Goal: Task Accomplishment & Management: Use online tool/utility

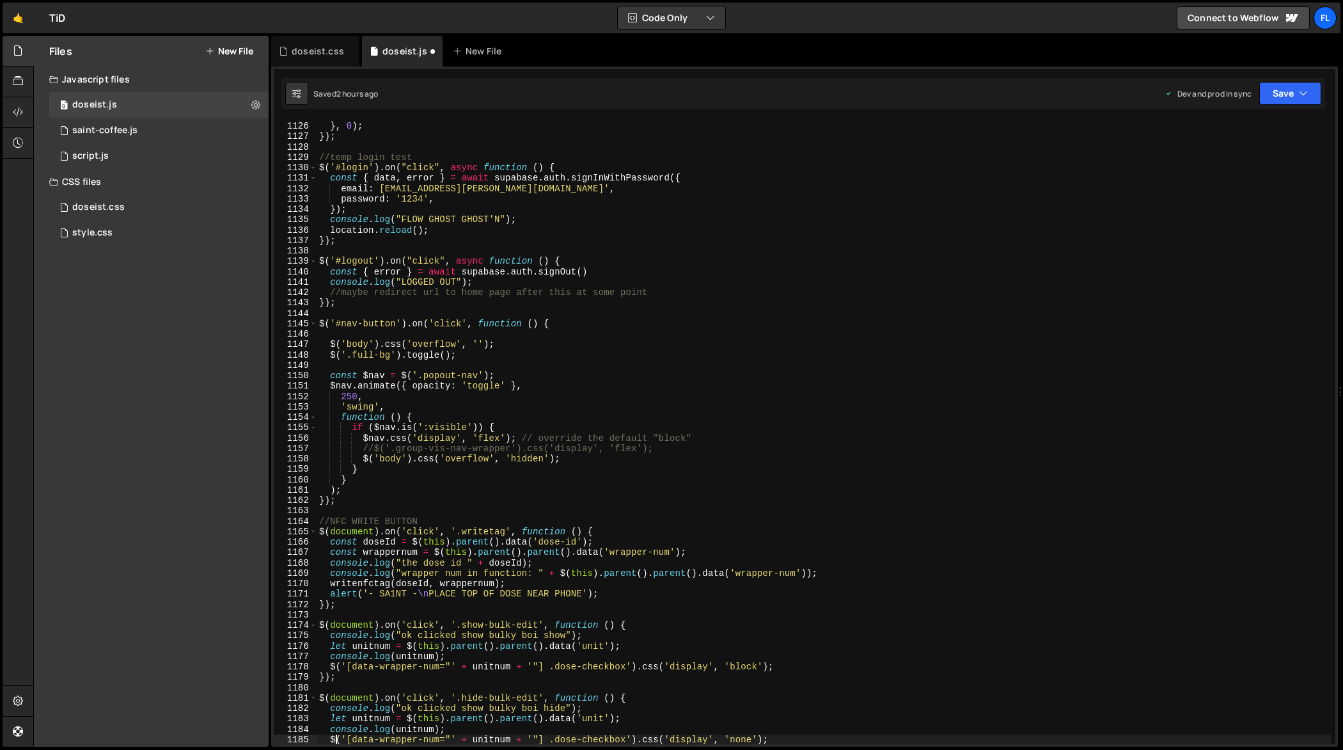
scroll to position [11721, 0]
click at [807, 375] on div "history . replaceState ( null , '' , ' ' ) ; // clears hash } , 0 ) ; }) ; //te…" at bounding box center [824, 433] width 1015 height 645
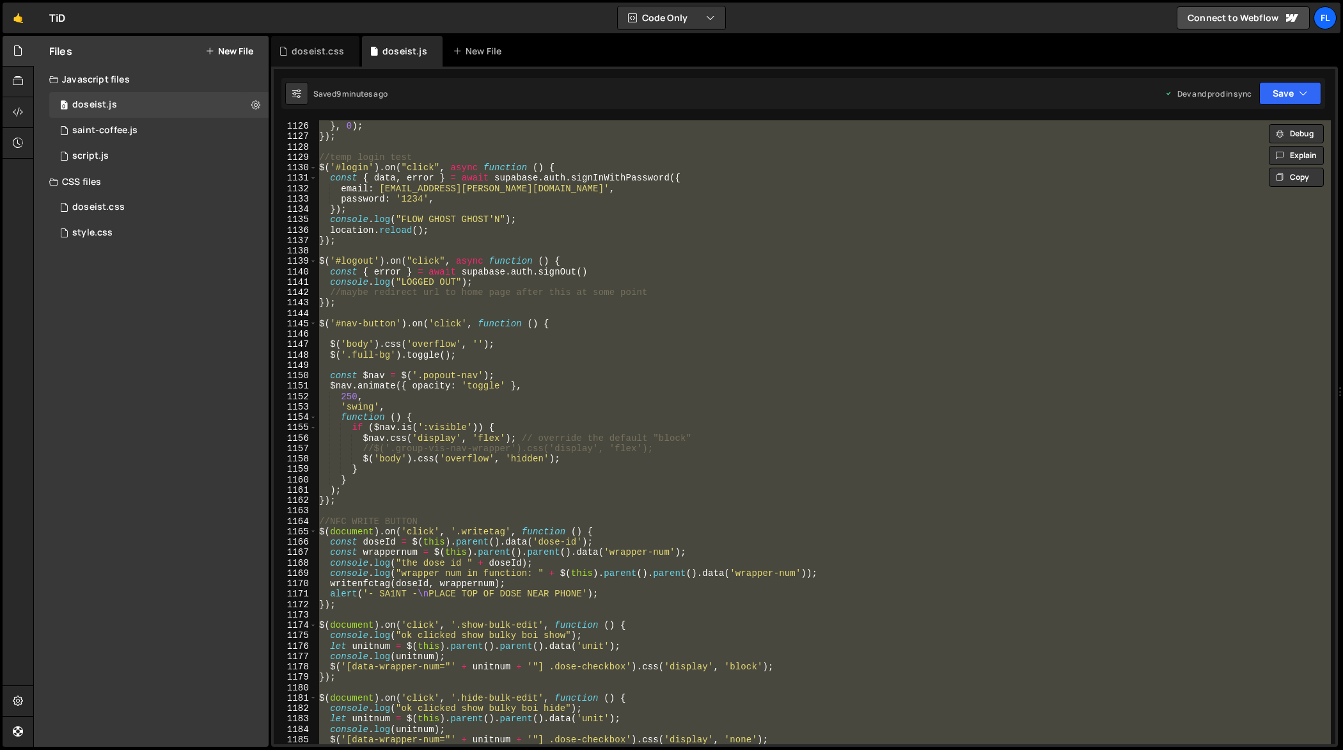
paste textarea
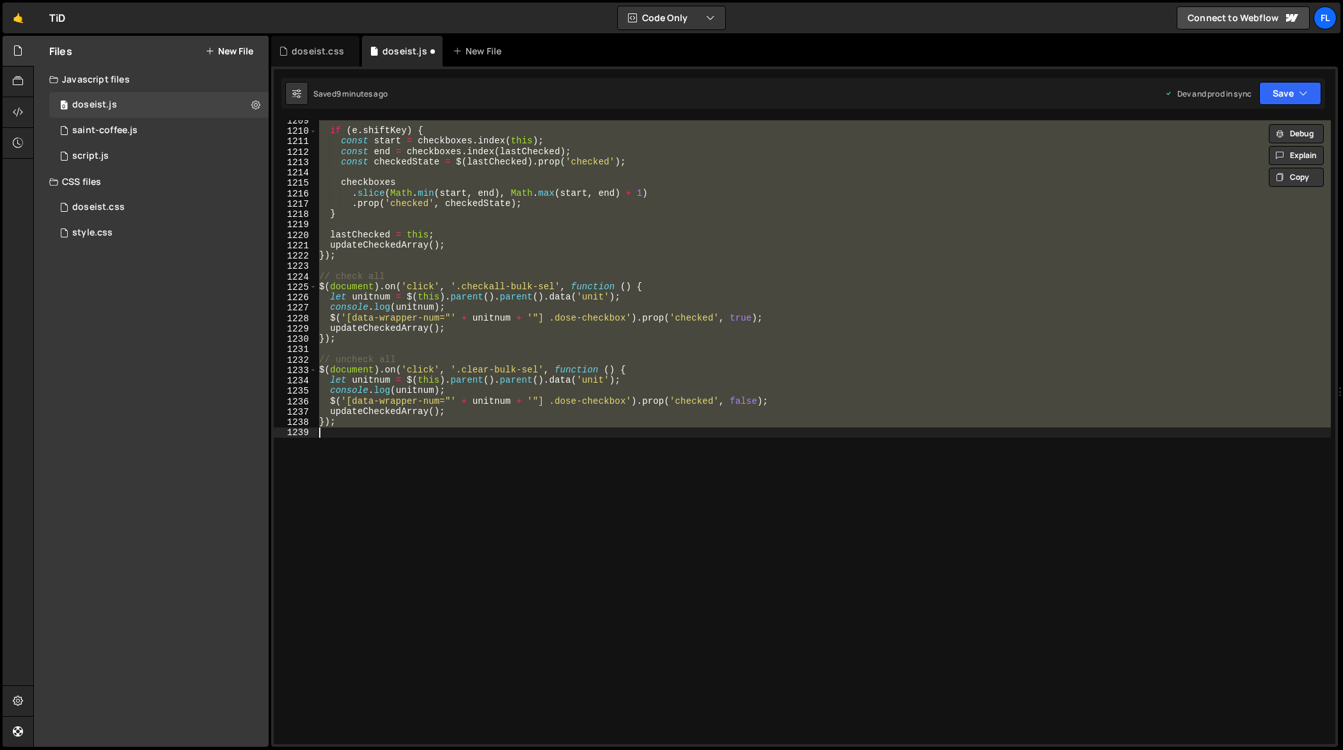
scroll to position [12590, 0]
click at [797, 371] on div "if ( e . shiftKey ) { const start = checkboxes . index ( this ) ; const end = c…" at bounding box center [824, 432] width 1014 height 624
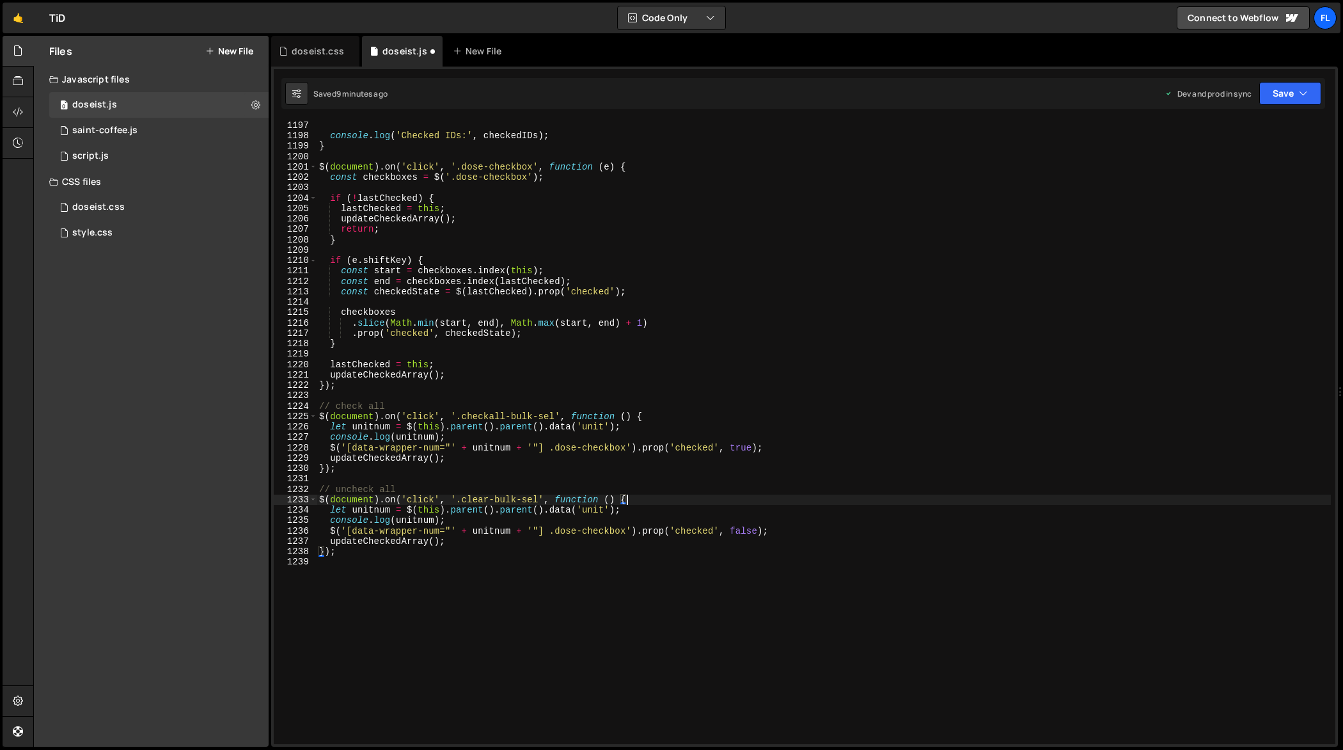
type textarea "updateCheckedArray(); });"
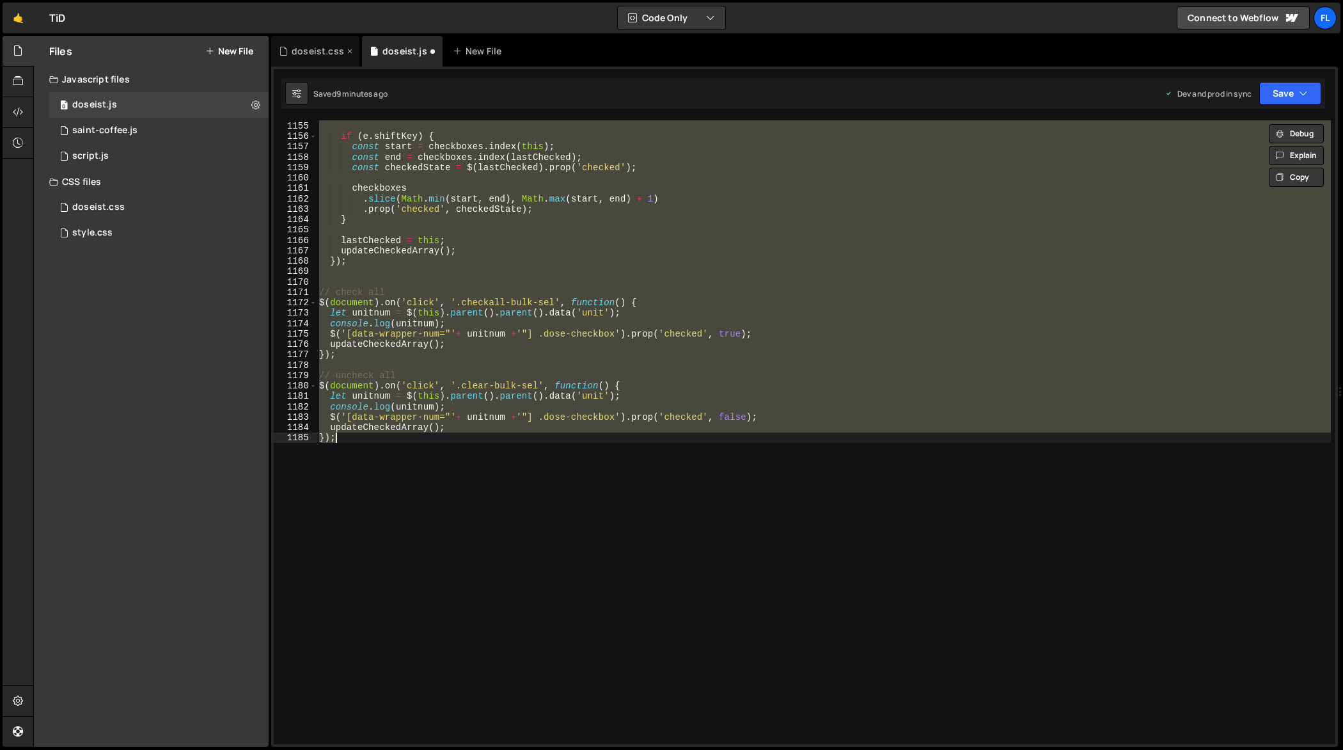
click at [322, 45] on div "doseist.css" at bounding box center [318, 51] width 52 height 13
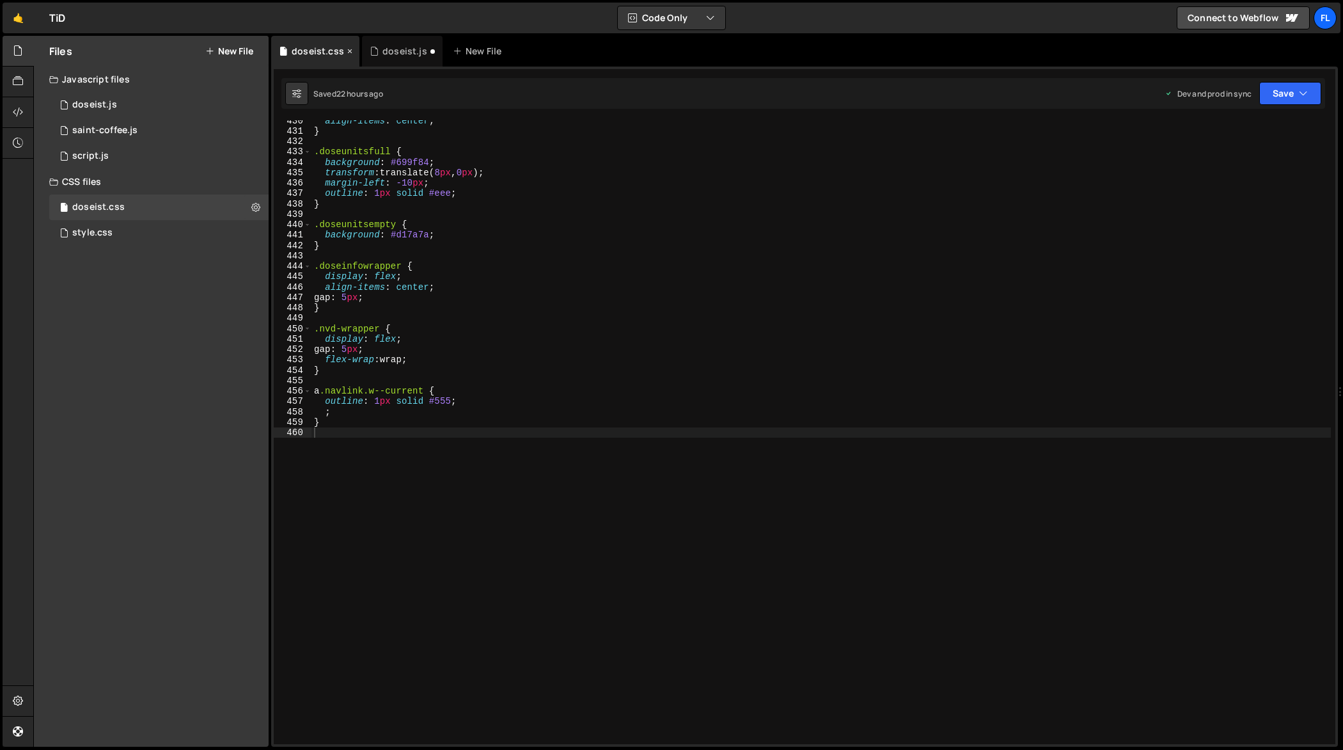
scroll to position [4473, 0]
click at [519, 247] on div "align-items : center ; } .doseunitsfull { background : #699f84 ; transform : tr…" at bounding box center [821, 437] width 1020 height 645
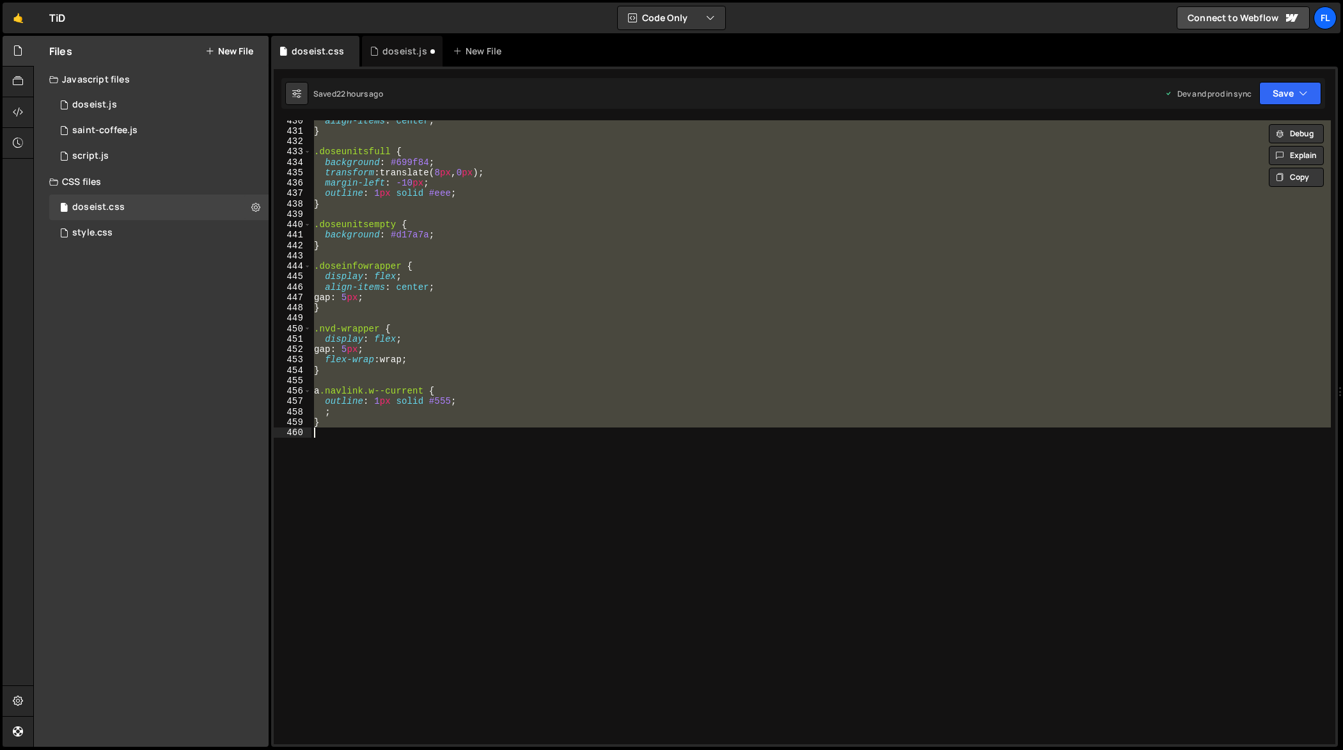
paste textarea
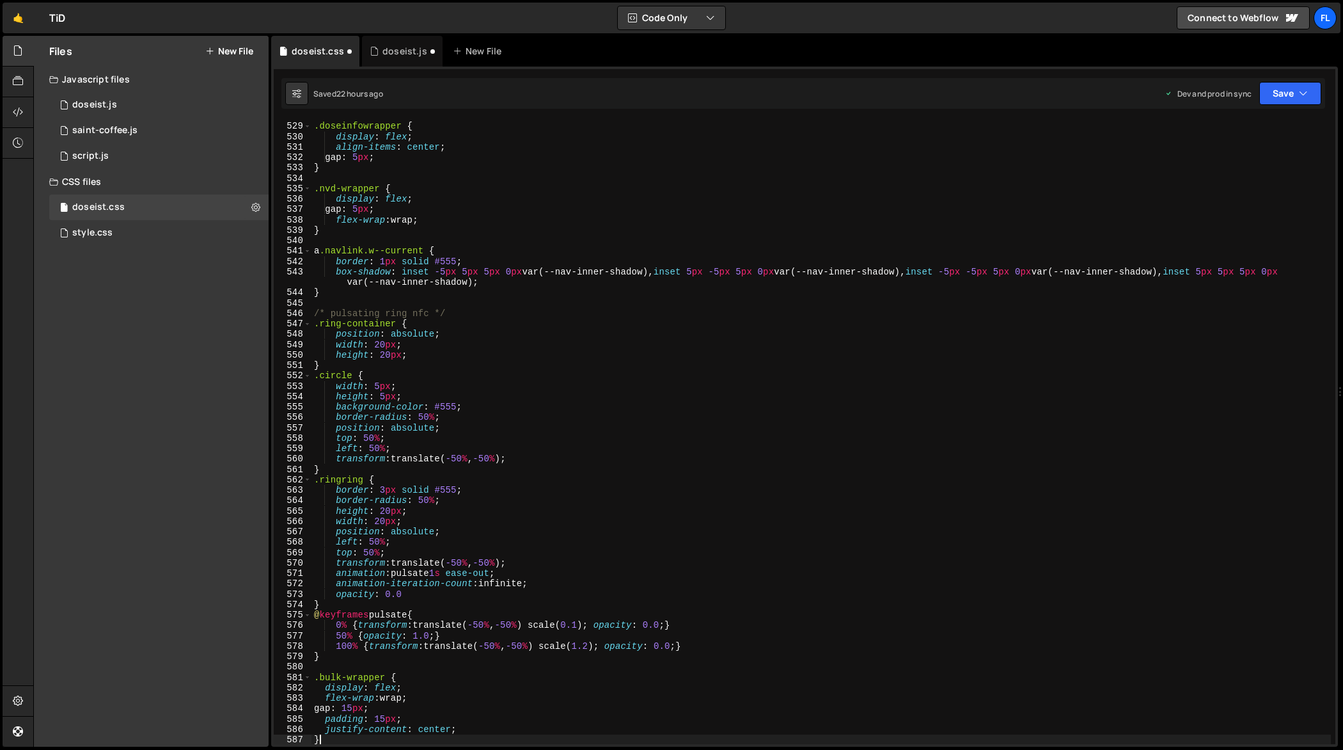
scroll to position [5497, 0]
type textarea "opacity: 1.0;"
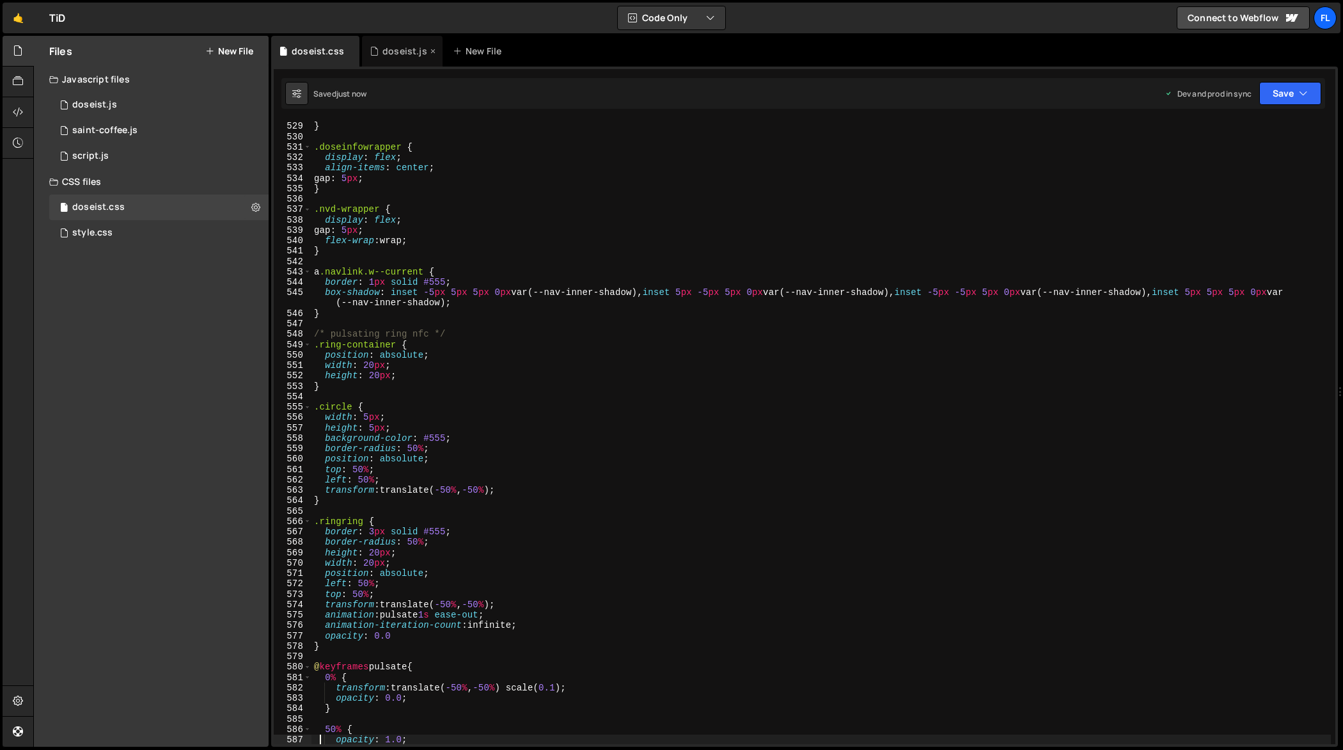
click at [397, 63] on div "doseist.js" at bounding box center [402, 51] width 81 height 31
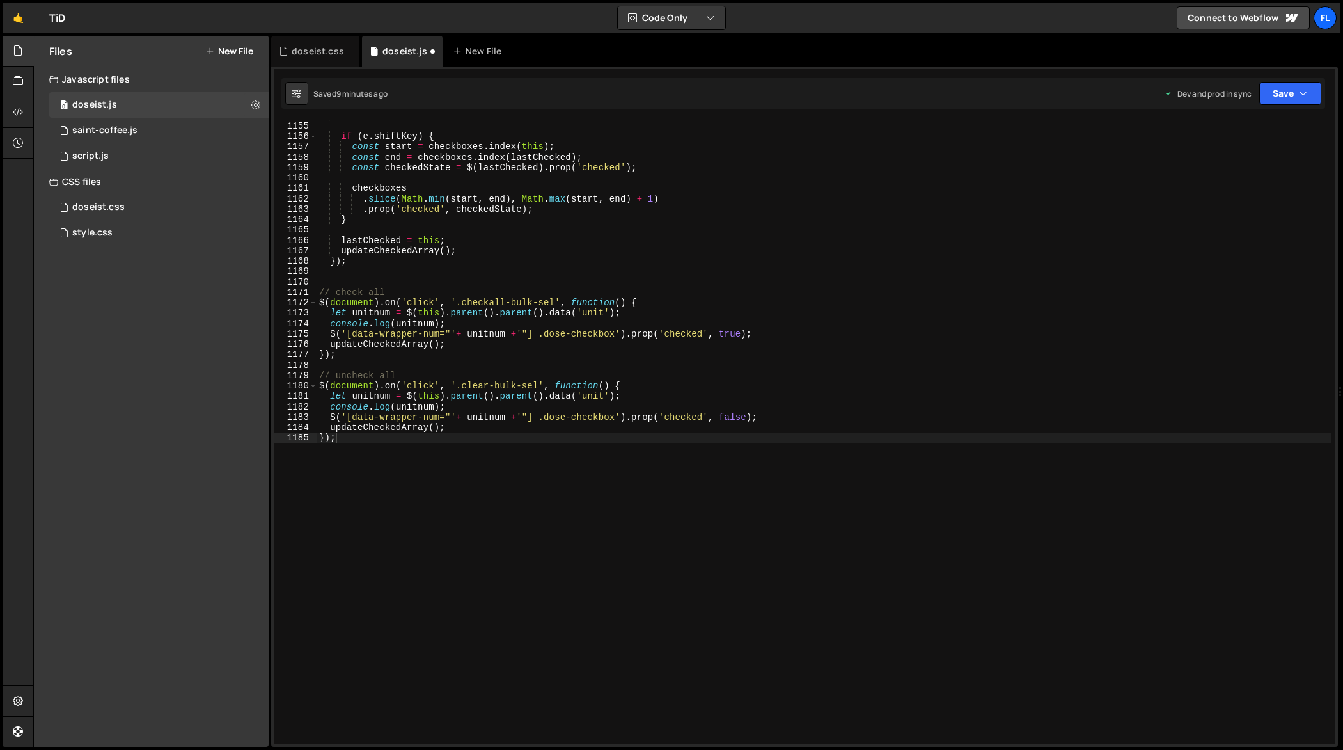
click at [466, 223] on div "} if ( e . shiftKey ) { const start = checkboxes . index ( this ) ; const end =…" at bounding box center [824, 432] width 1015 height 645
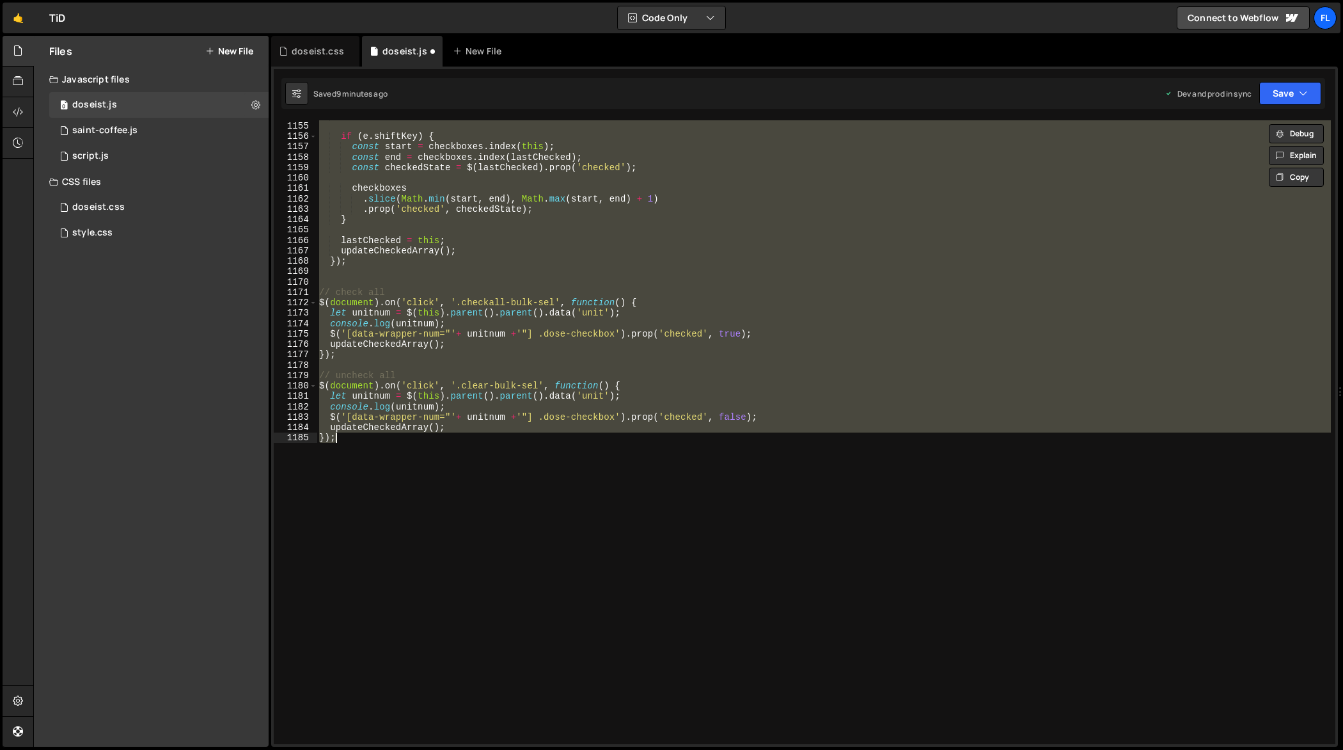
paste textarea
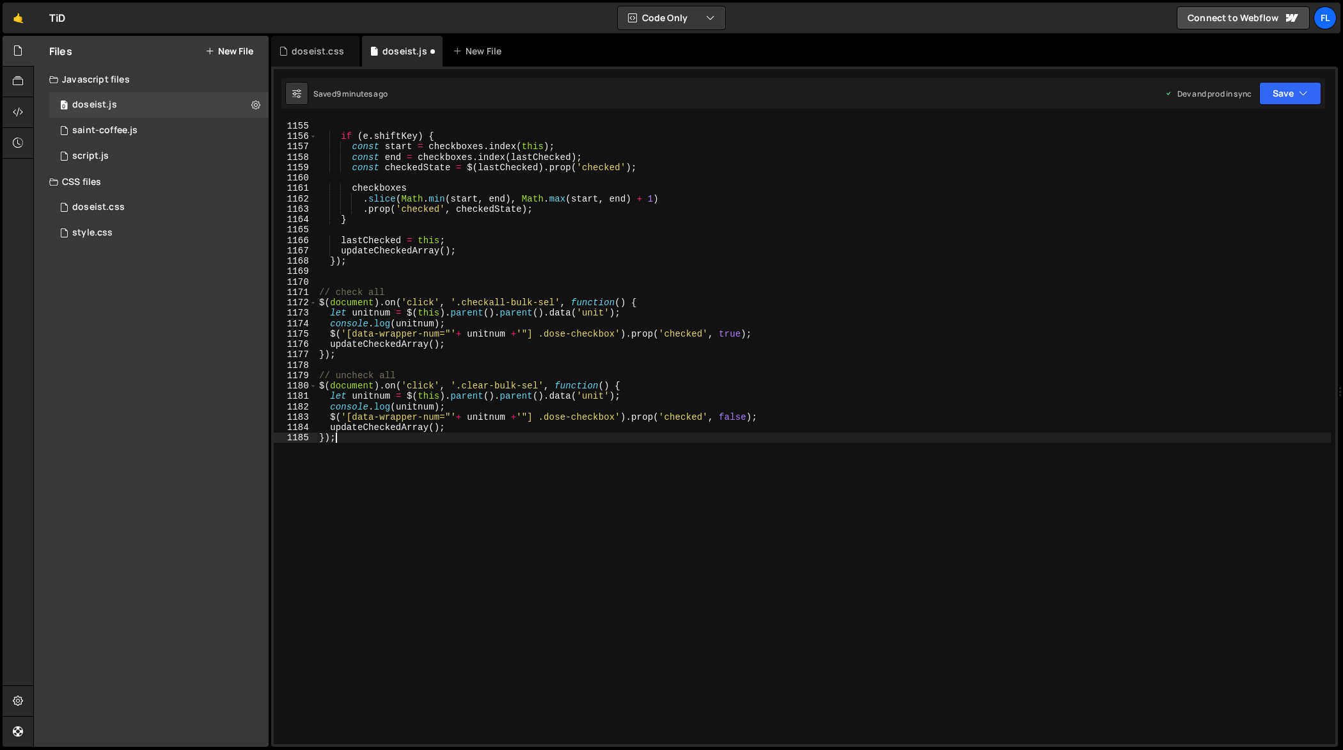
scroll to position [12023, 0]
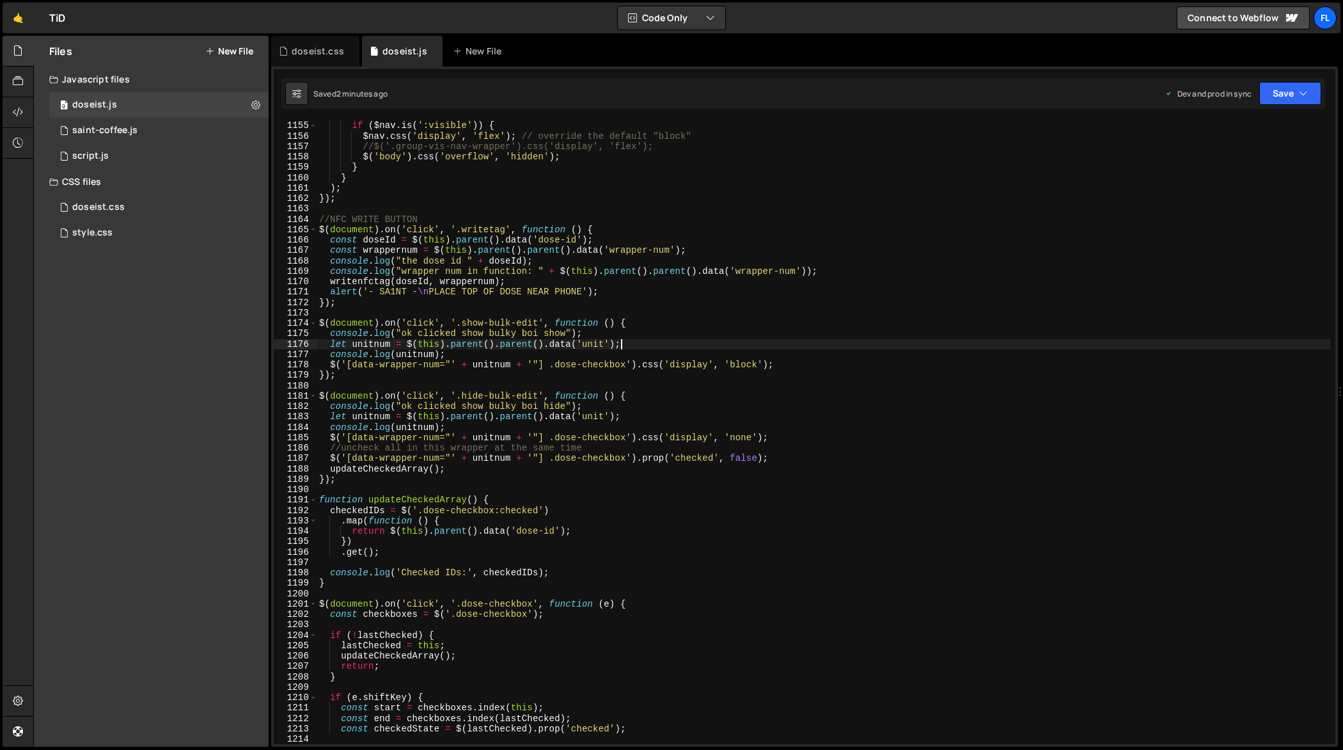
click at [824, 339] on div "function ( ) { if ( $nav . is ( ':visible' )) { $nav . css ( 'display' , 'flex'…" at bounding box center [824, 432] width 1015 height 645
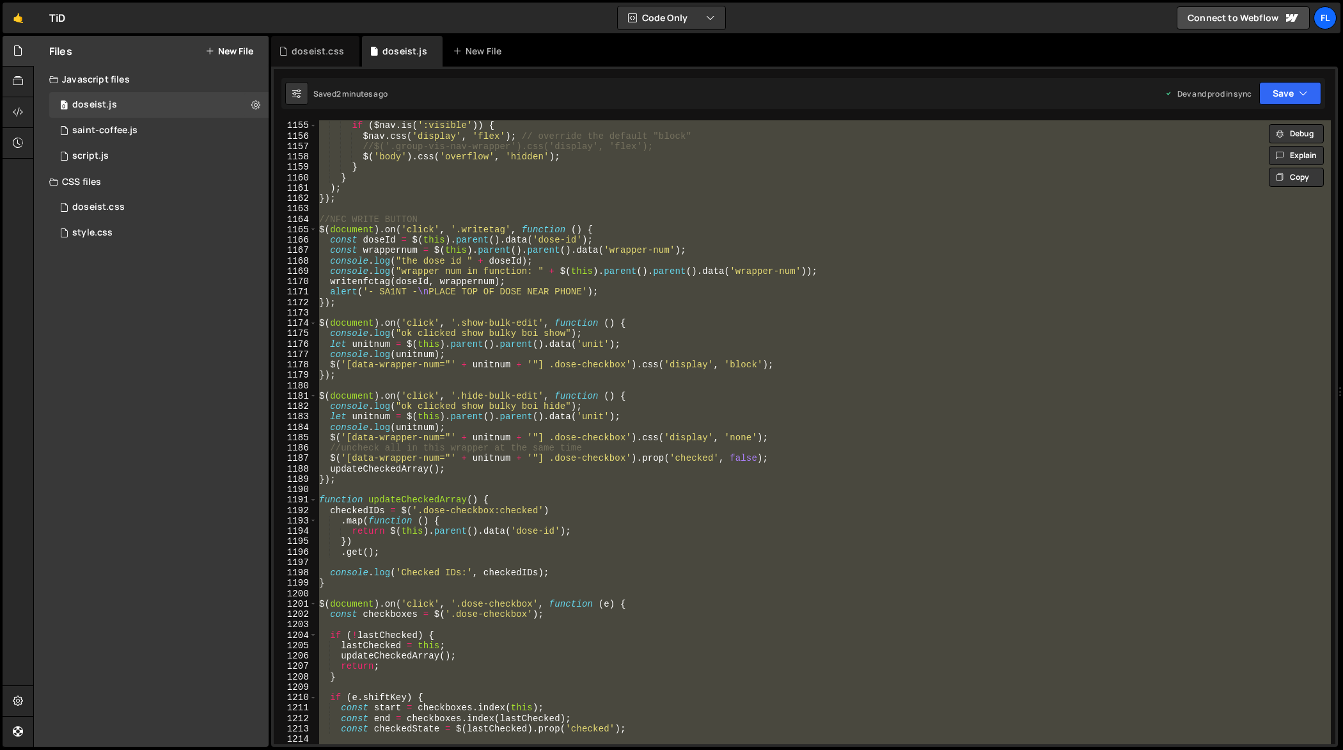
paste textarea
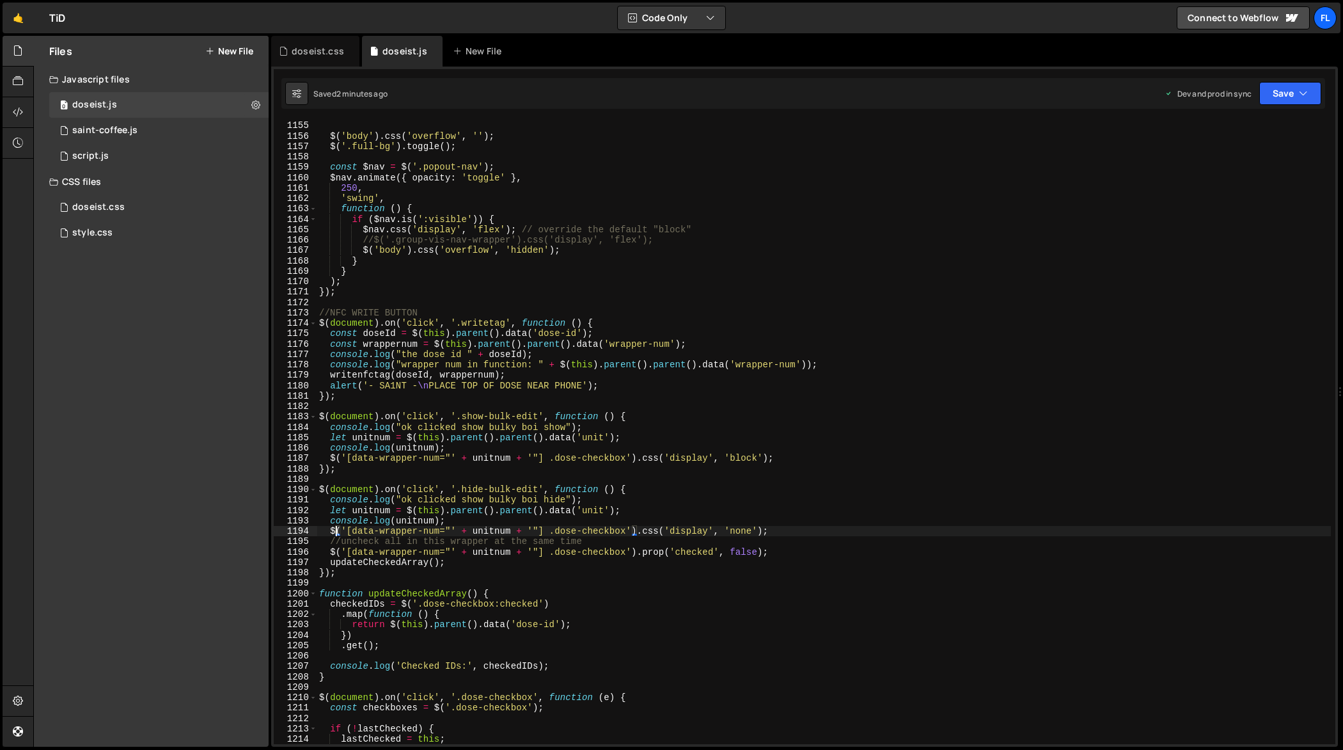
click at [558, 434] on div "$ ( '#nav-button' ) . on ( 'click' , function ( ) { $ ( 'body' ) . css ( 'overf…" at bounding box center [824, 432] width 1015 height 645
type textarea "let unitnum = $(this).parent().parent().data('unit');"
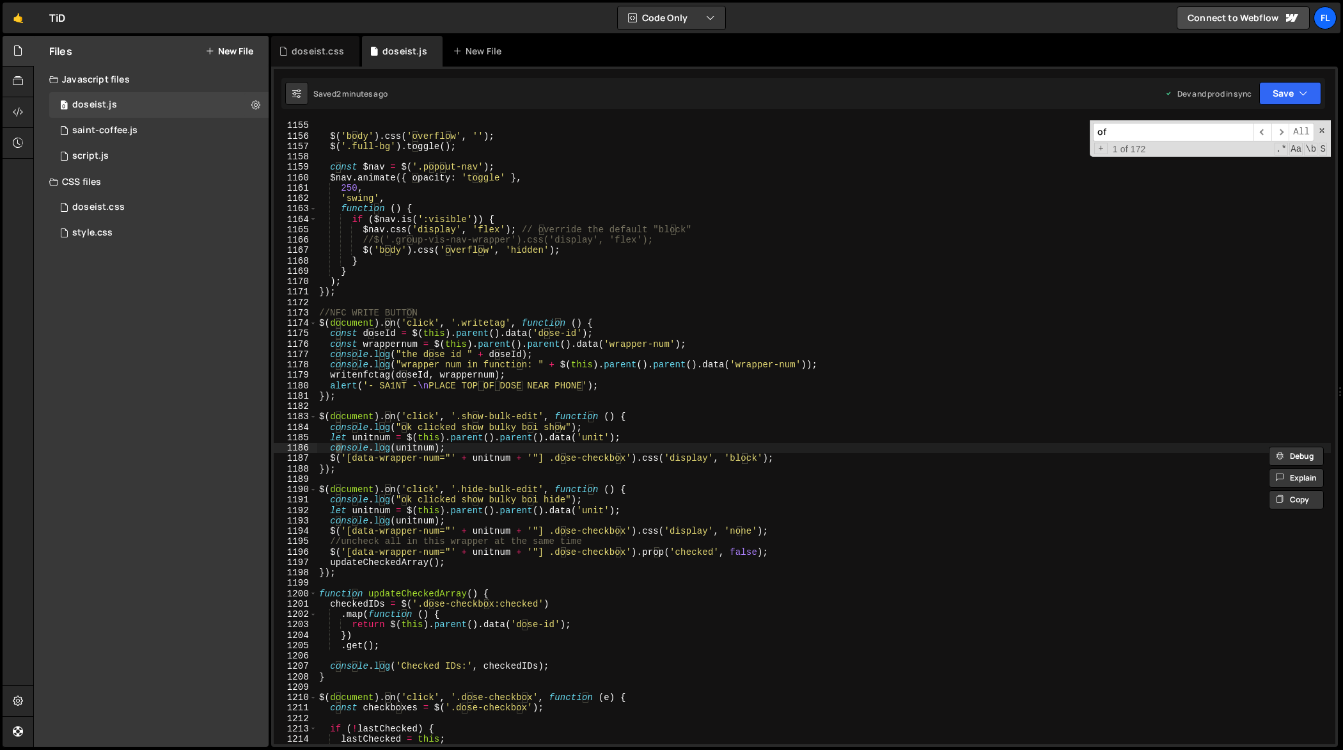
scroll to position [0, 0]
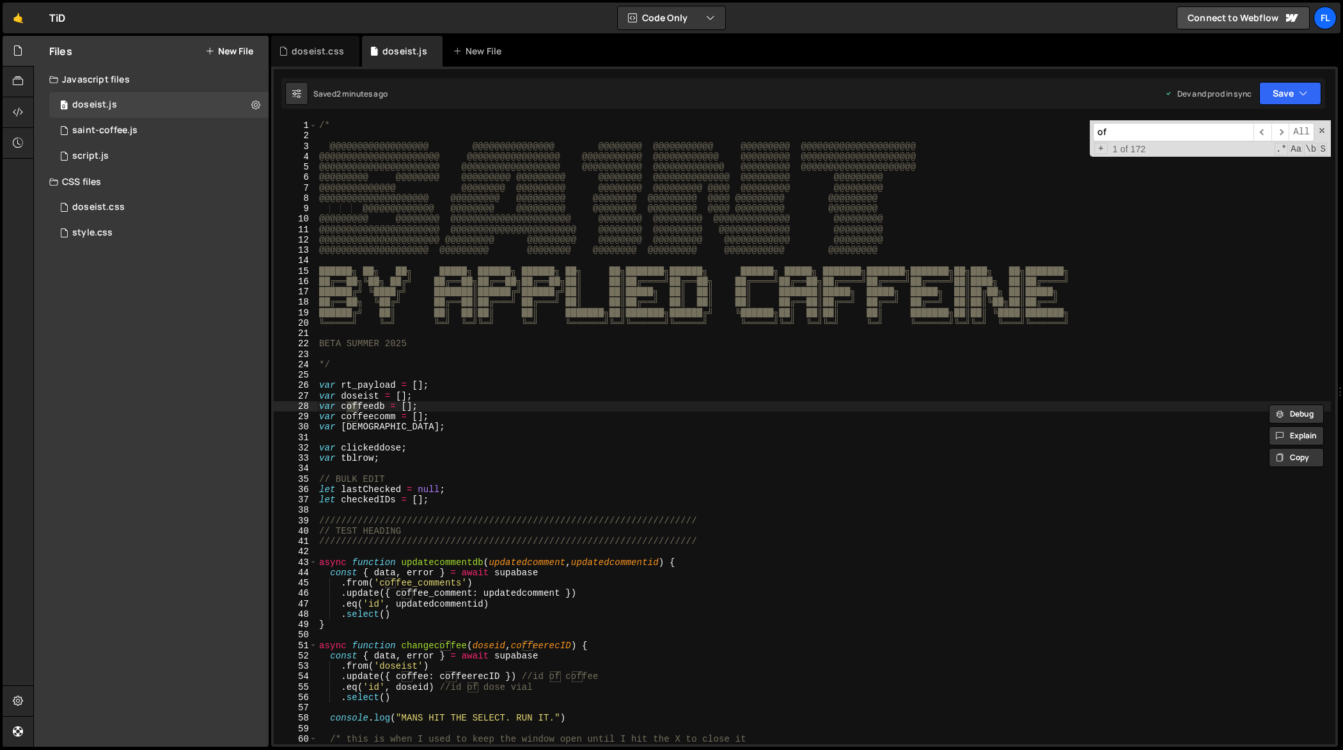
type input "o"
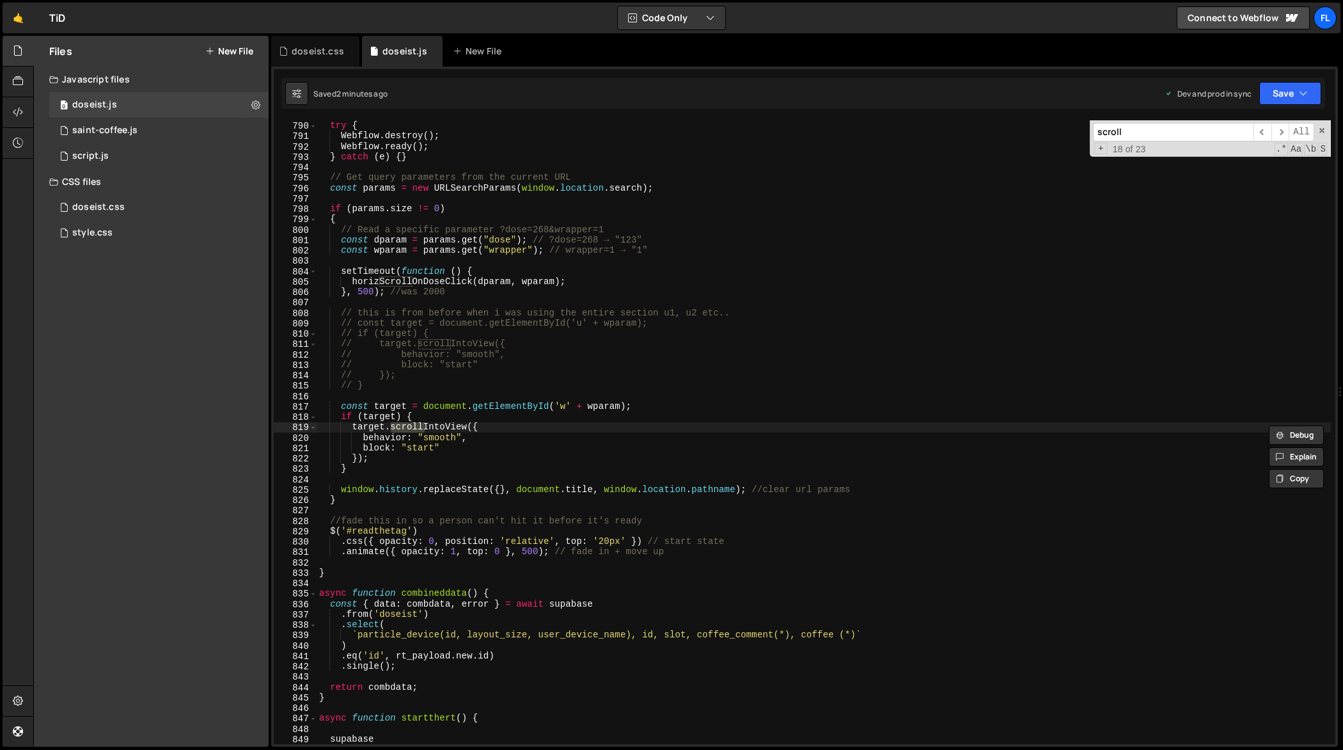
scroll to position [8230, 0]
type input "scroll"
click at [416, 447] on div "//reinitializes the webflow scripts in order to recognize my anchor links after…" at bounding box center [824, 432] width 1015 height 645
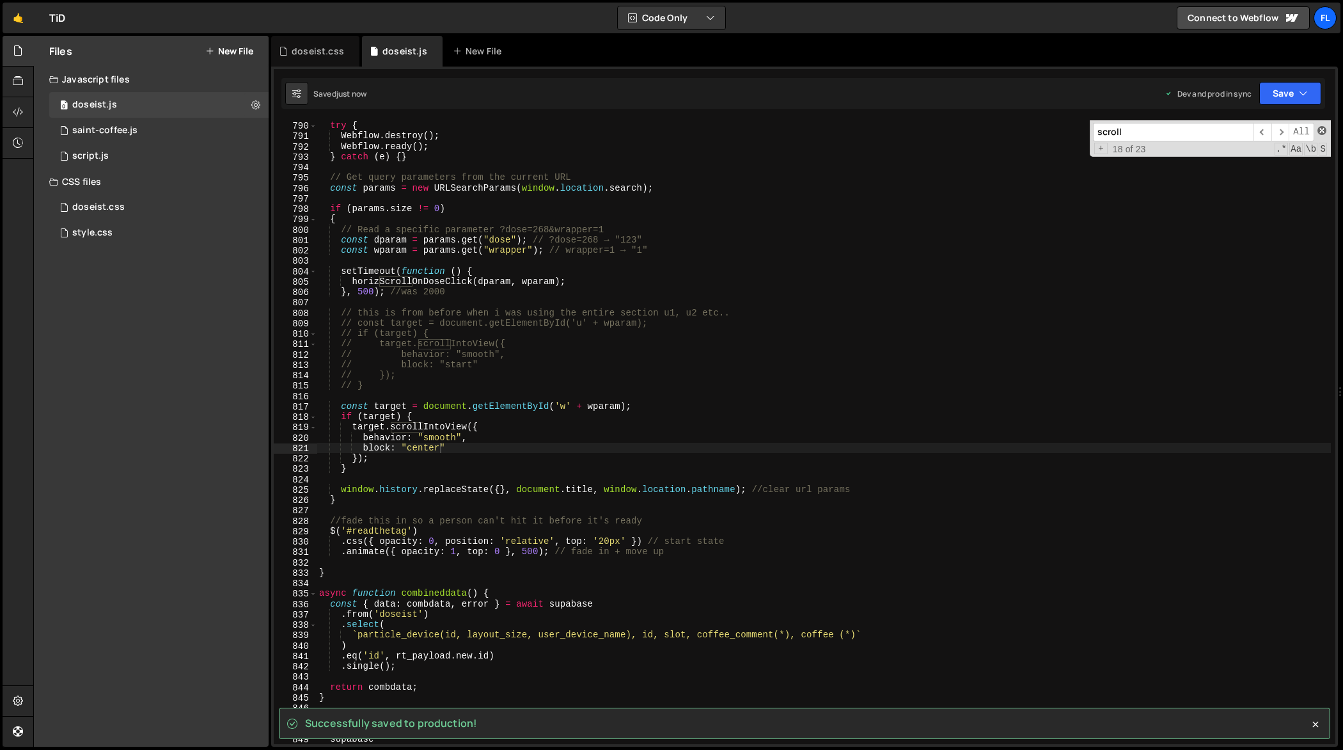
click at [1324, 129] on span at bounding box center [1321, 130] width 9 height 9
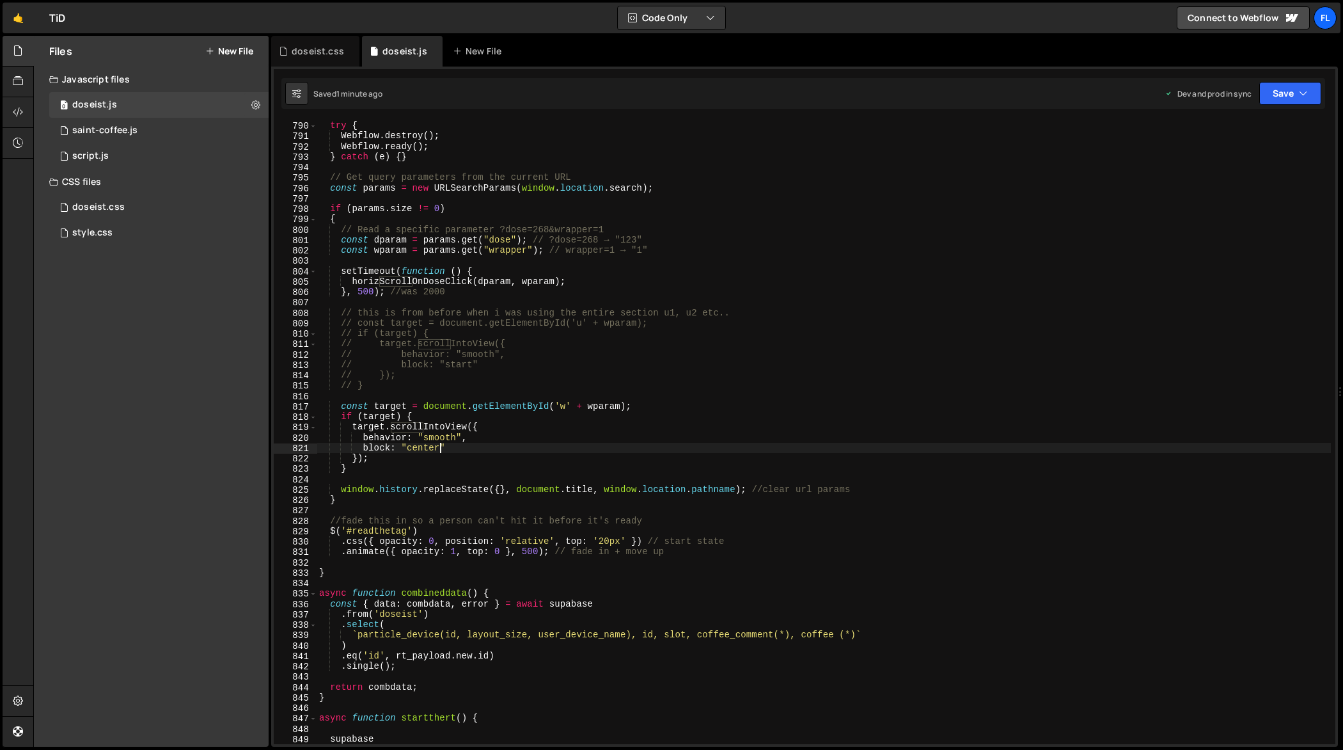
type textarea "});"
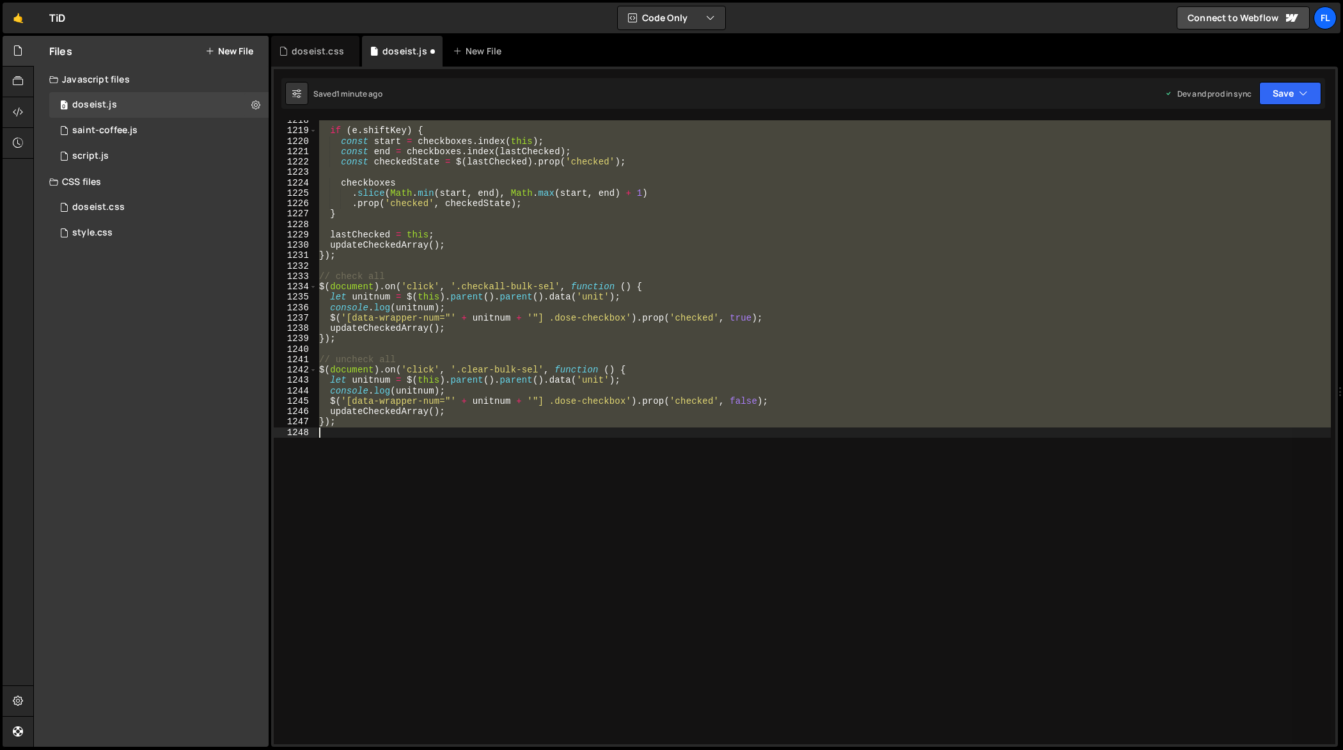
click at [501, 438] on div "if ( e . shiftKey ) { const start = checkboxes . index ( this ) ; const end = c…" at bounding box center [824, 432] width 1014 height 624
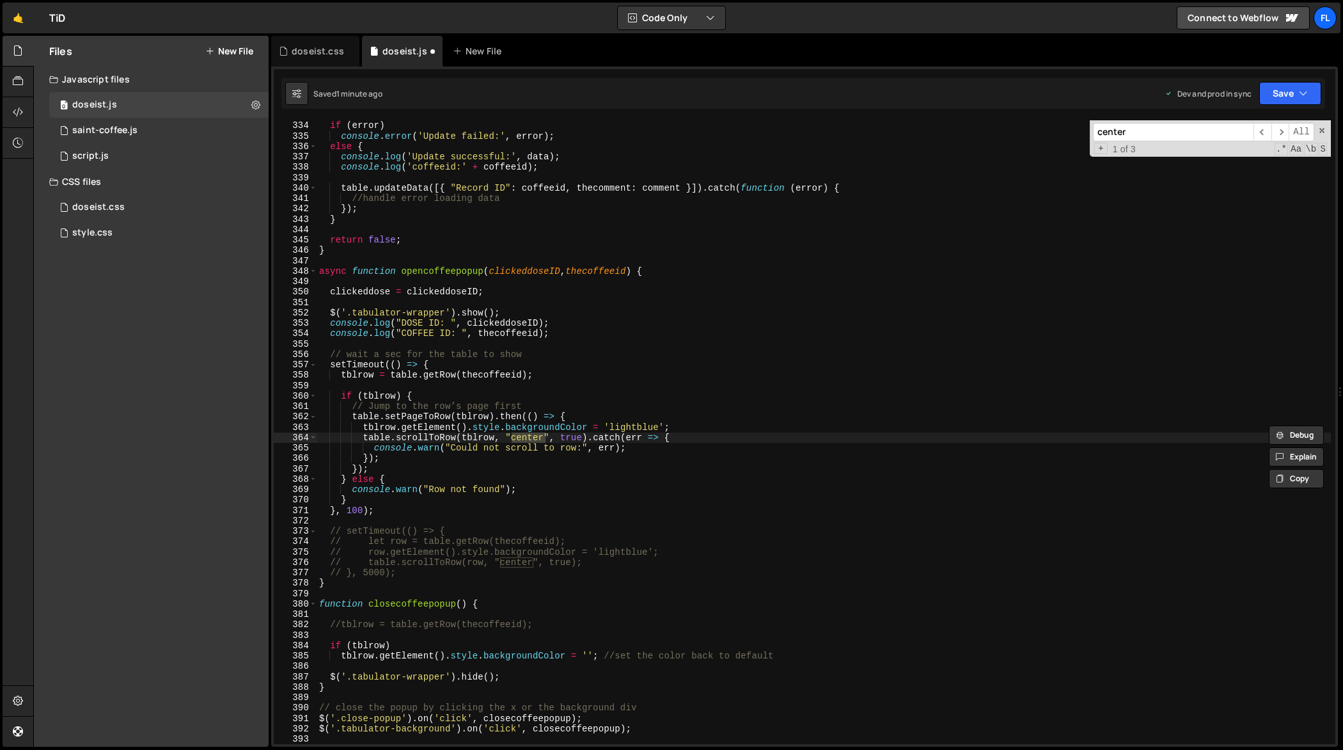
scroll to position [3460, 0]
type input "center"
click at [1260, 127] on span "​" at bounding box center [1262, 132] width 18 height 19
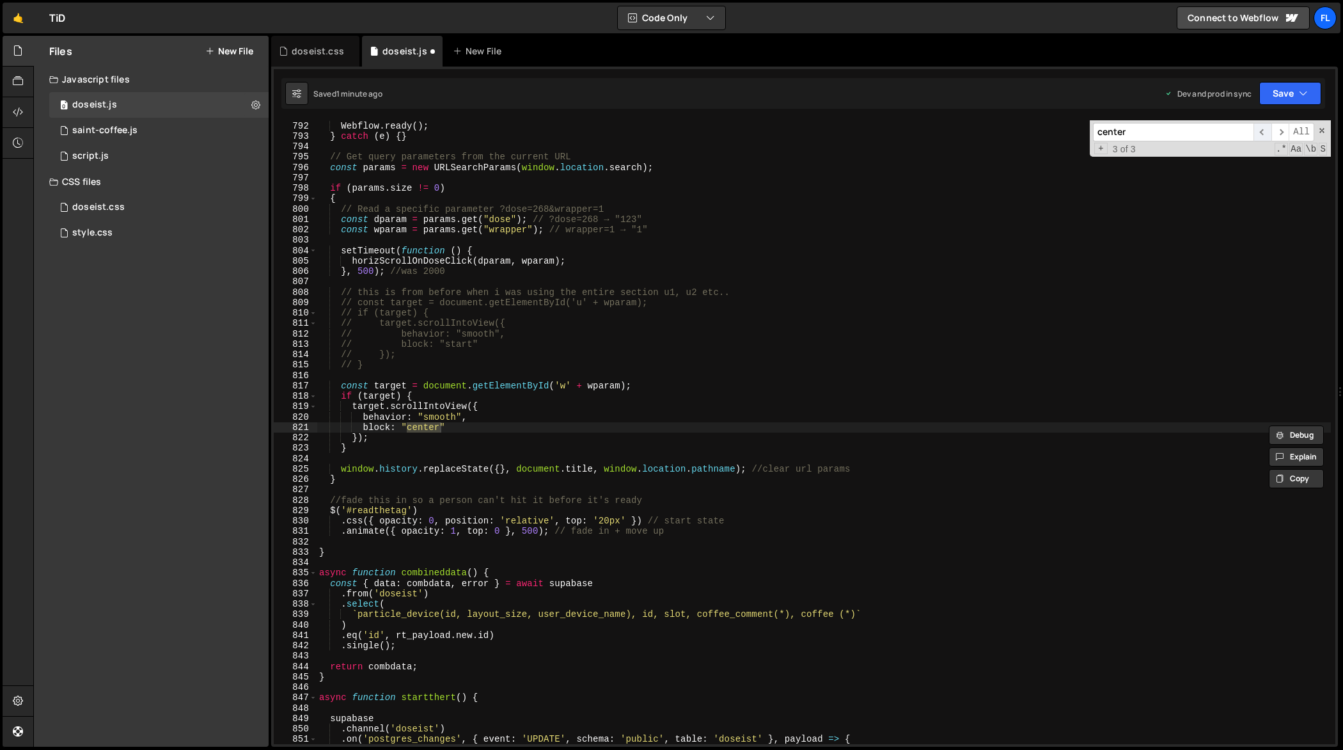
scroll to position [8250, 0]
click at [428, 422] on div "Webflow . destroy ( ) ; Webflow . ready ( ) ; } catch ( e ) { } // Get query pa…" at bounding box center [824, 432] width 1014 height 624
click at [428, 422] on div "Webflow . destroy ( ) ; Webflow . ready ( ) ; } catch ( e ) { } // Get query pa…" at bounding box center [824, 432] width 1015 height 645
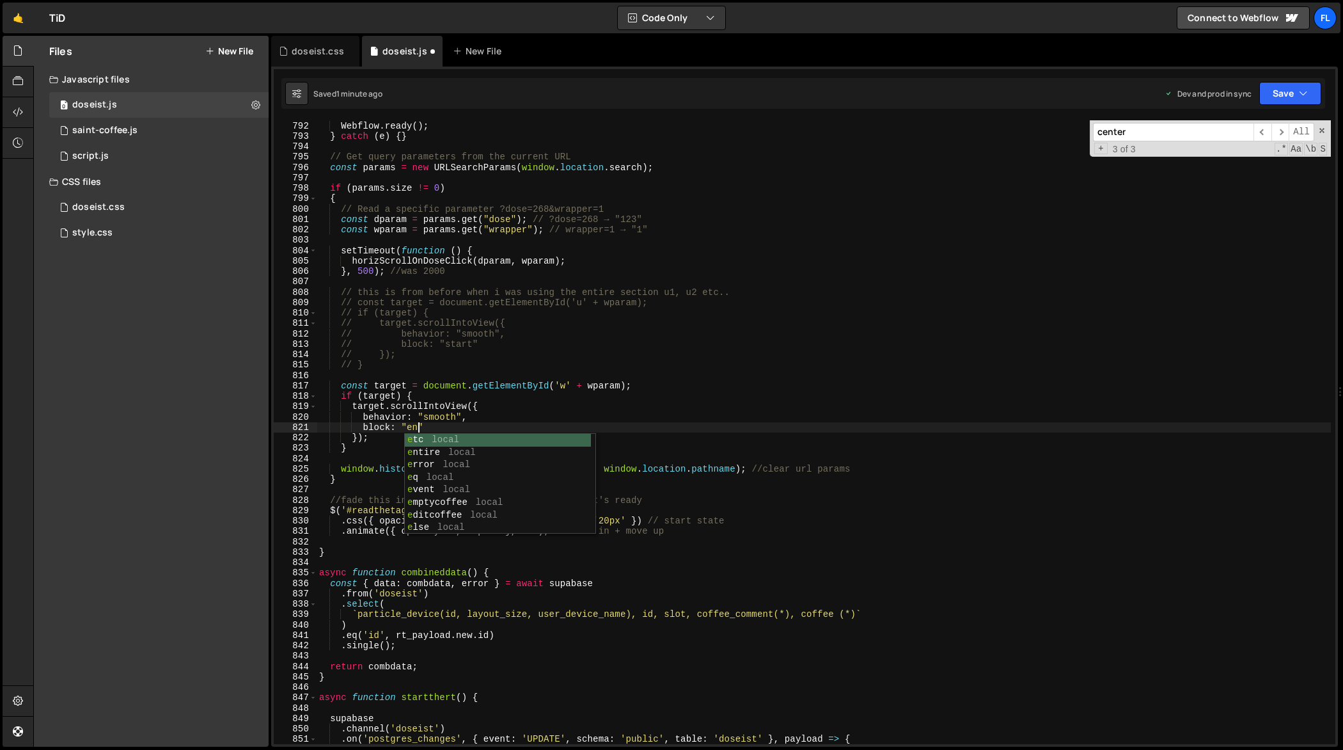
scroll to position [0, 6]
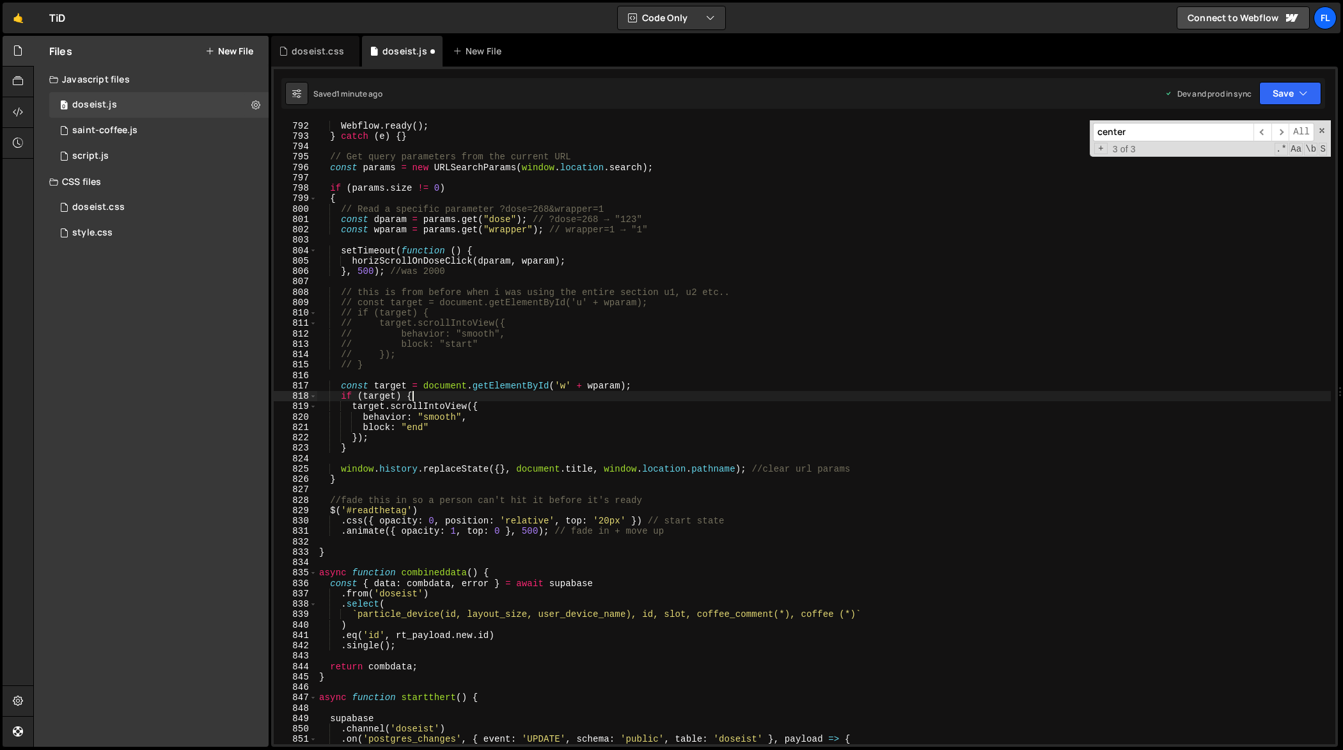
click at [668, 391] on div "Webflow . destroy ( ) ; Webflow . ready ( ) ; } catch ( e ) { } // Get query pa…" at bounding box center [824, 432] width 1015 height 645
type textarea "if (target) {"
